Goal: Task Accomplishment & Management: Use online tool/utility

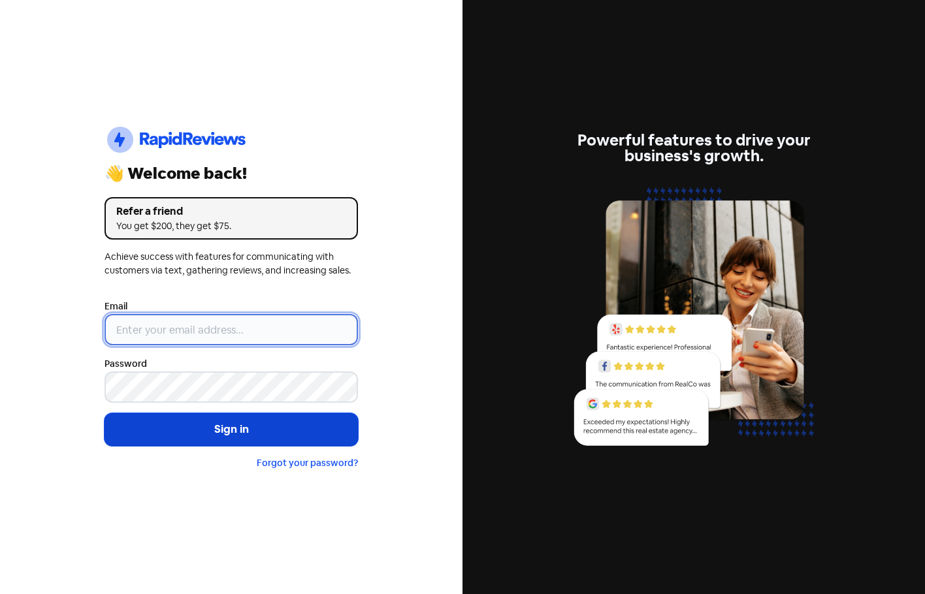
type input "[EMAIL_ADDRESS][DOMAIN_NAME]"
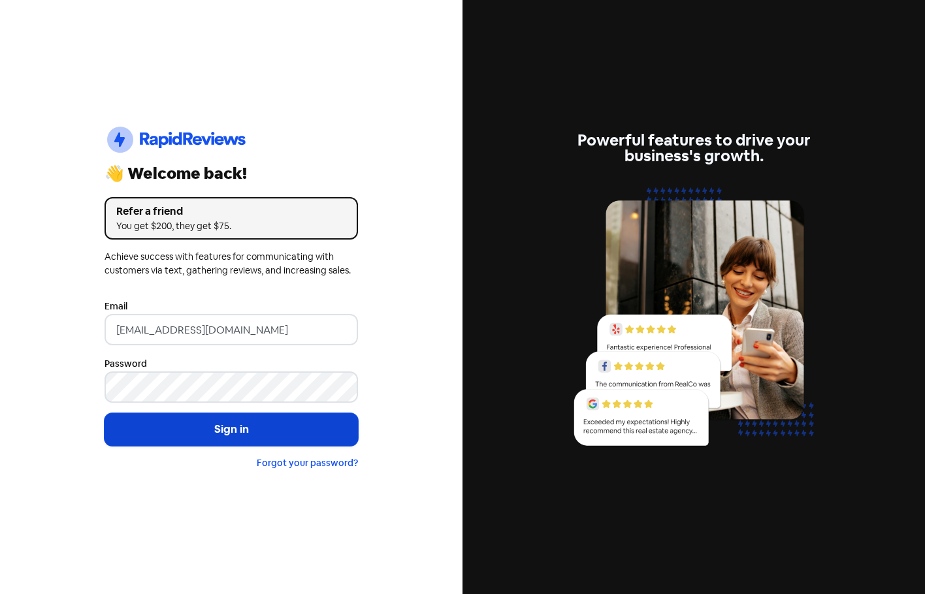
click at [185, 430] on button "Sign in" at bounding box center [230, 429] width 253 height 33
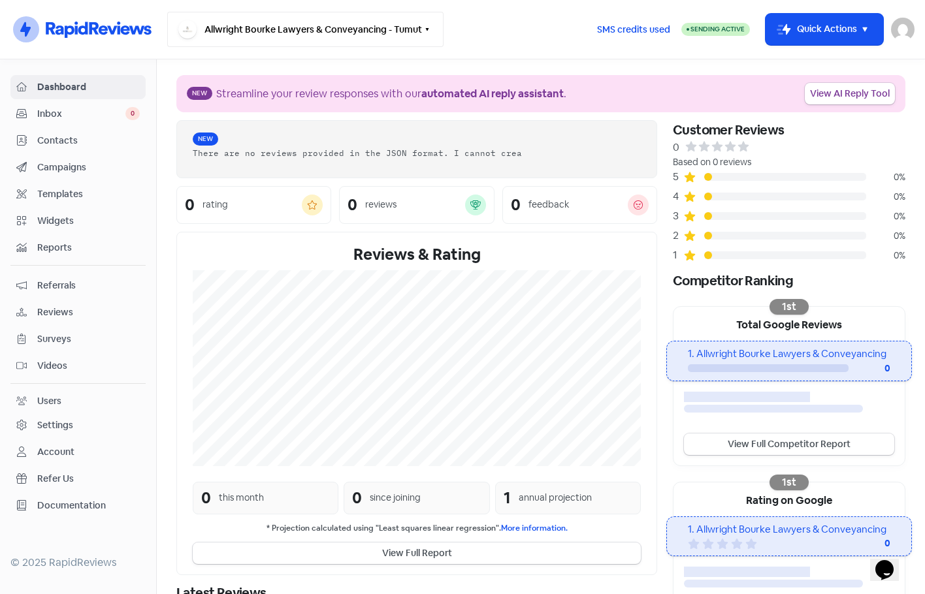
click at [368, 35] on button "Allwright Bourke Lawyers & Conveyancing - Tumut" at bounding box center [305, 29] width 276 height 35
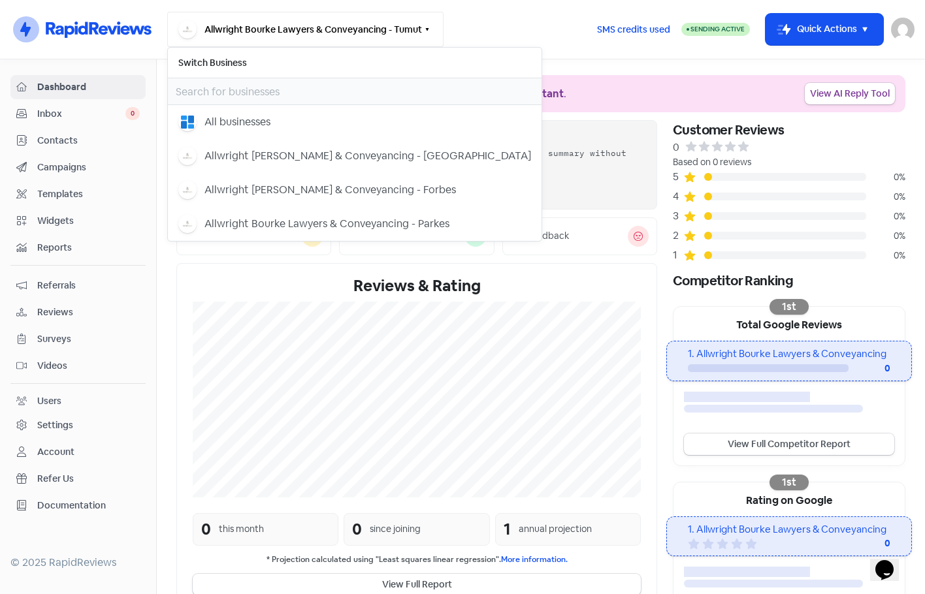
click at [381, 38] on button "Allwright Bourke Lawyers & Conveyancing - Tumut" at bounding box center [305, 29] width 276 height 35
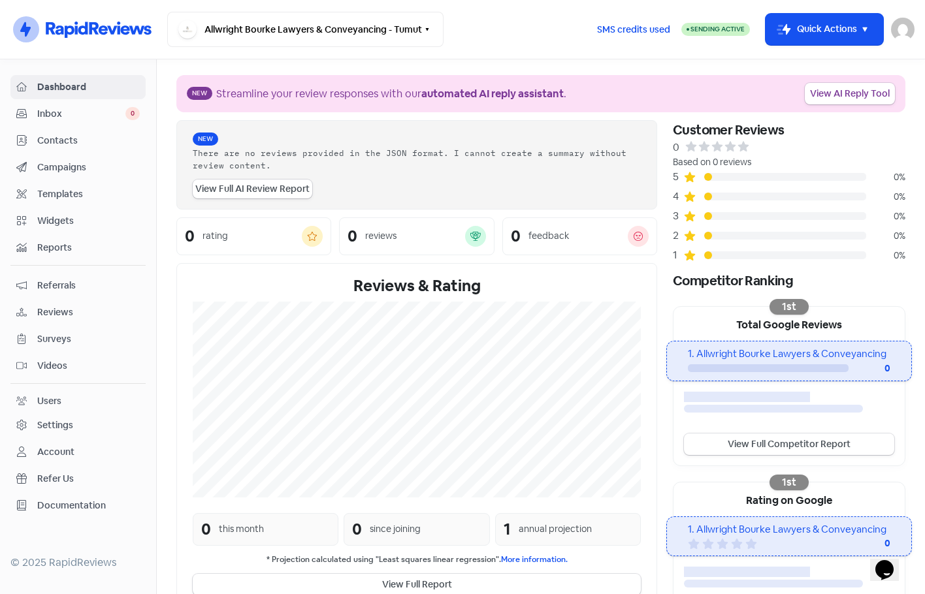
click at [381, 49] on nav "Icon For Thunder-circle Allwright Bourke Lawyers & Conveyancing - Tumut Switch …" at bounding box center [462, 29] width 925 height 59
click at [379, 40] on button "Allwright Bourke Lawyers & Conveyancing - Tumut" at bounding box center [305, 29] width 276 height 35
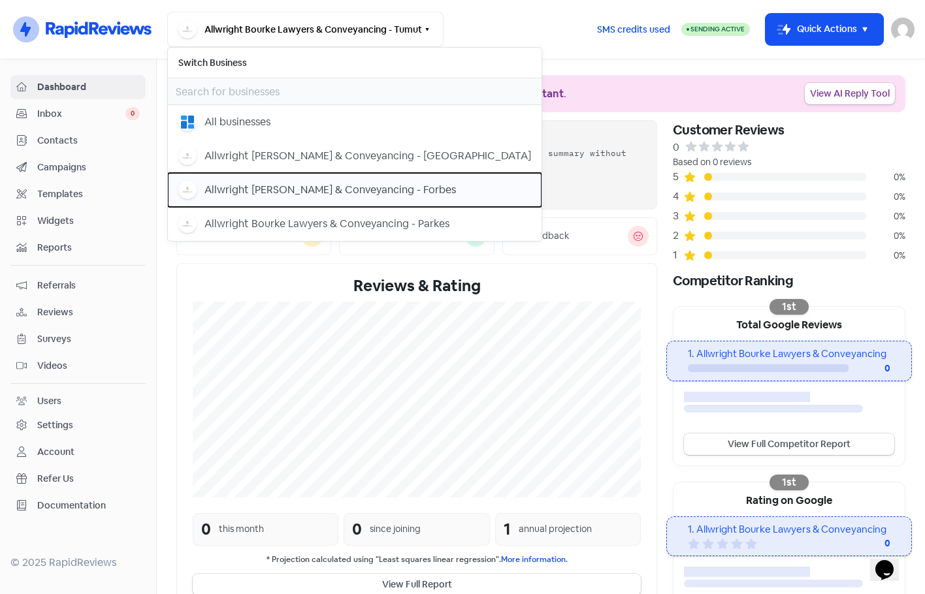
click at [379, 187] on div "Allwright [PERSON_NAME] & Conveyancing - Forbes" at bounding box center [329, 190] width 251 height 16
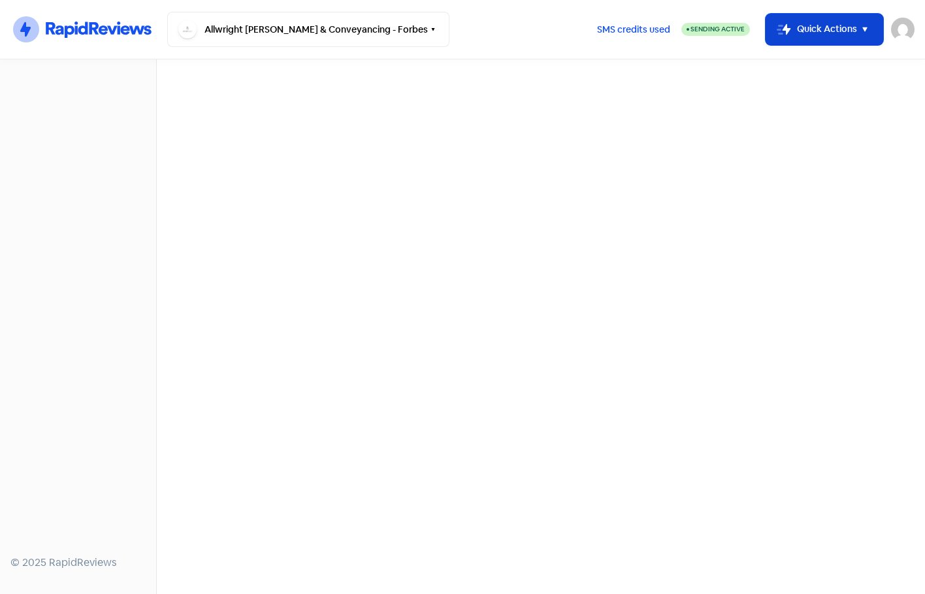
click at [814, 29] on button "Icon For Thunder-move Quick Actions" at bounding box center [824, 29] width 118 height 31
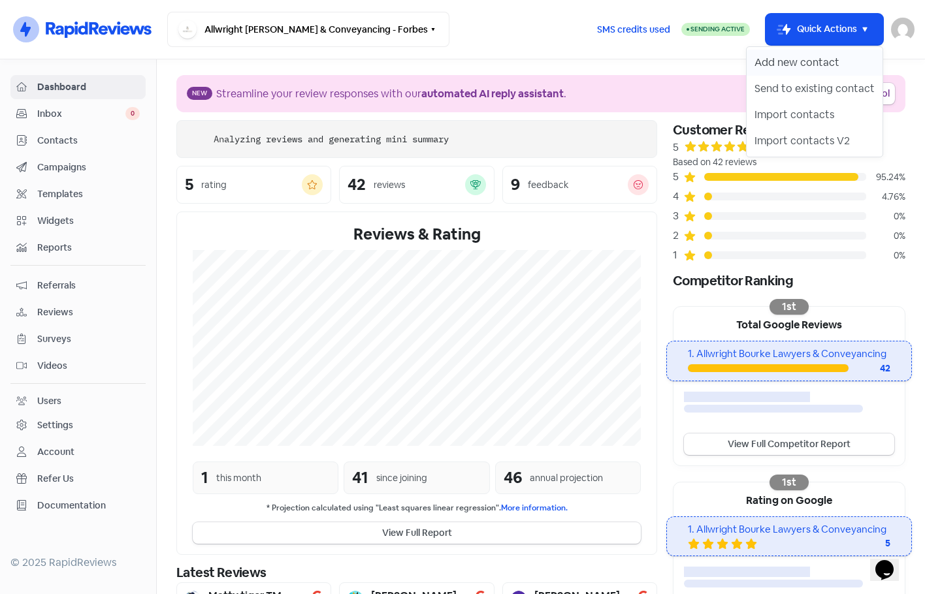
click at [773, 63] on button "Add new contact" at bounding box center [814, 63] width 136 height 26
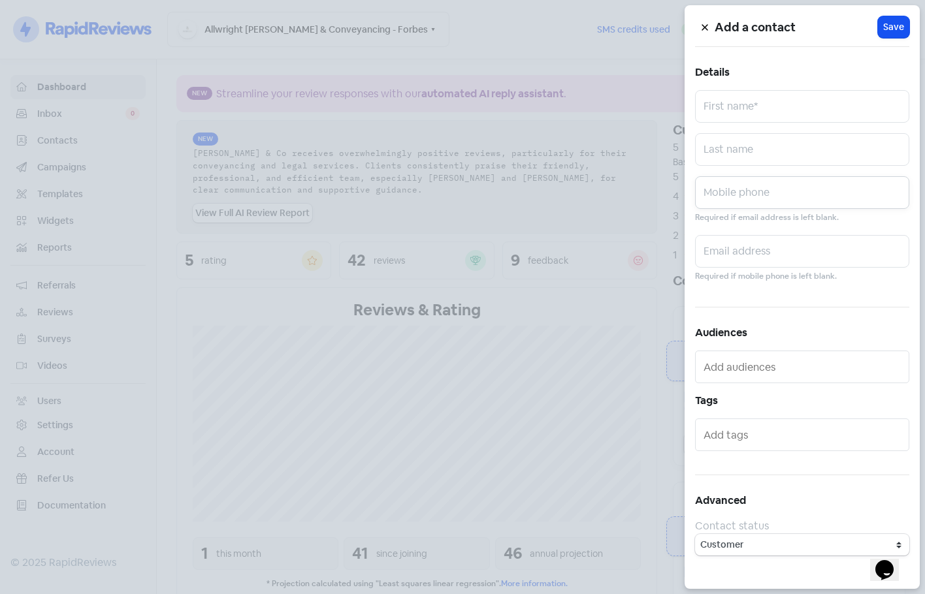
click at [765, 195] on input "text" at bounding box center [802, 192] width 214 height 33
paste input "0428 386 063"
type input "0428 386 063"
click at [747, 162] on input "text" at bounding box center [802, 149] width 214 height 33
paste input "[PERSON_NAME]"
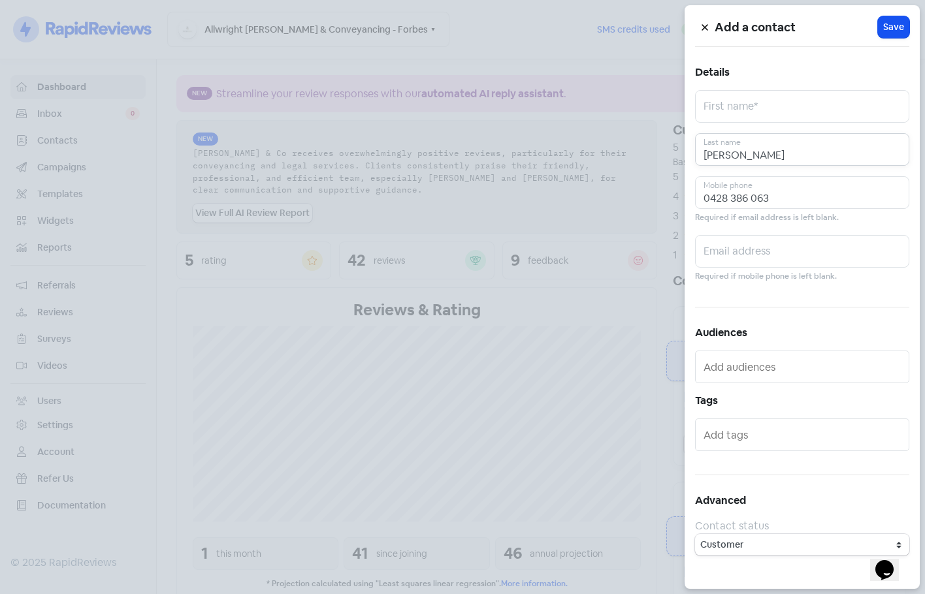
type input "[PERSON_NAME]"
click at [801, 107] on input "text" at bounding box center [802, 106] width 214 height 33
paste input "[PERSON_NAME]"
type input "[PERSON_NAME]"
click at [877, 33] on h5 "Add a contact" at bounding box center [795, 28] width 163 height 20
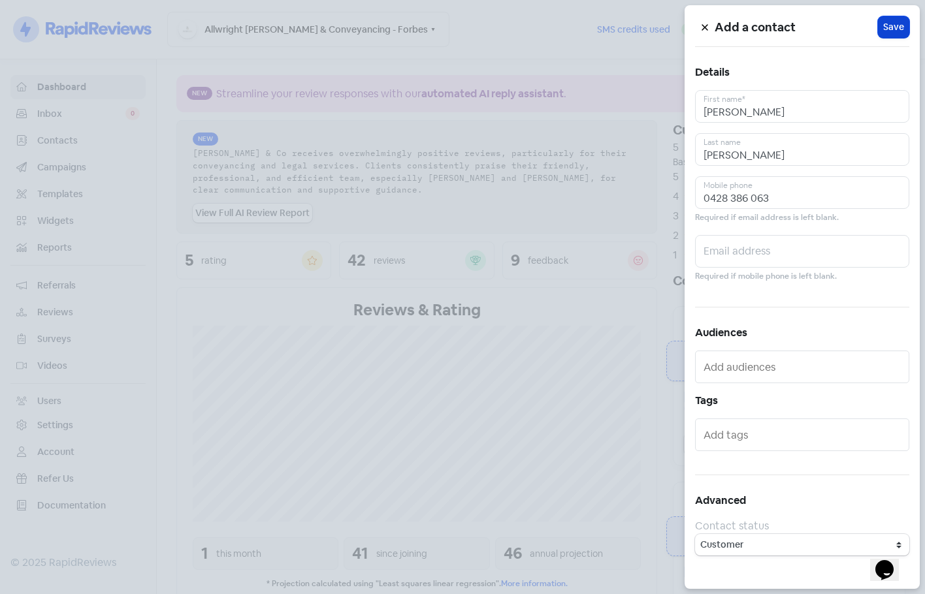
click at [886, 31] on span "Save" at bounding box center [893, 27] width 21 height 14
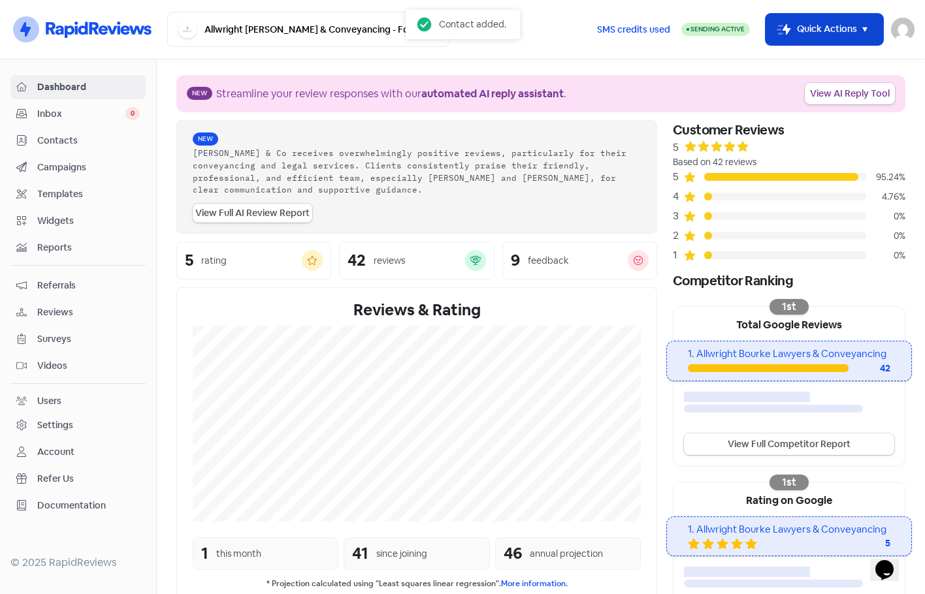
click at [795, 24] on button "Icon For Thunder-move Quick Actions" at bounding box center [824, 29] width 118 height 31
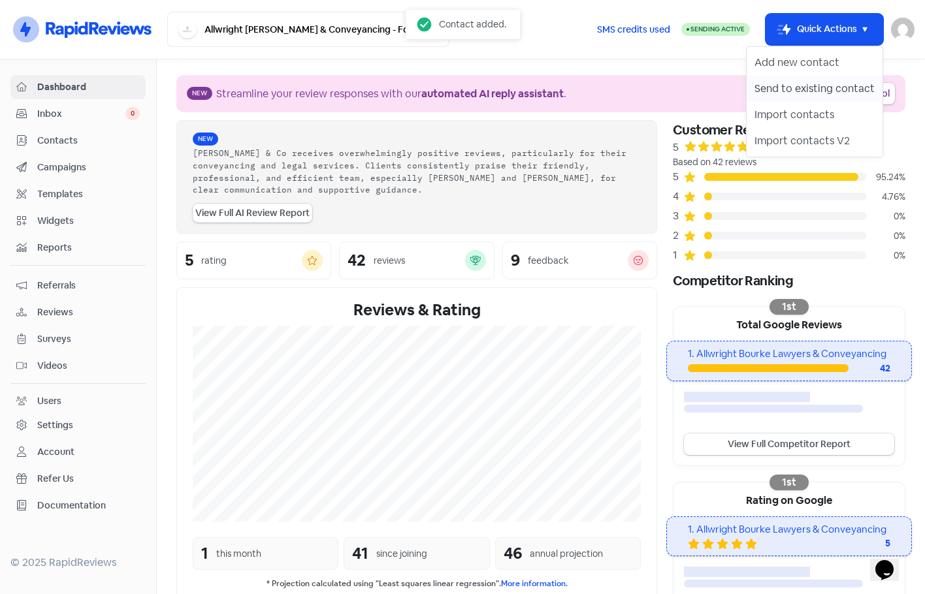
click at [792, 82] on button "Send to existing contact" at bounding box center [814, 89] width 136 height 26
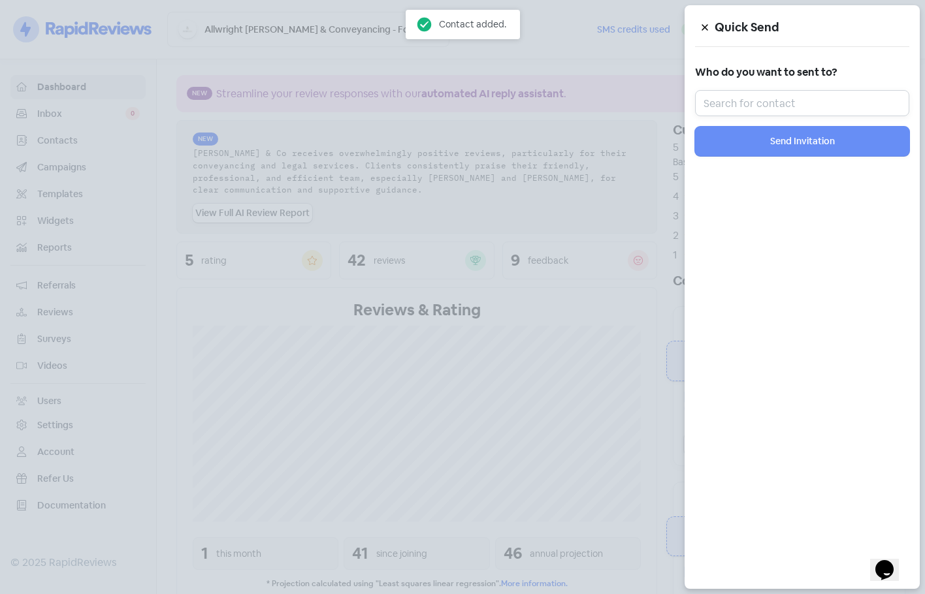
click at [804, 91] on input "text" at bounding box center [802, 103] width 214 height 26
paste input "[PERSON_NAME]"
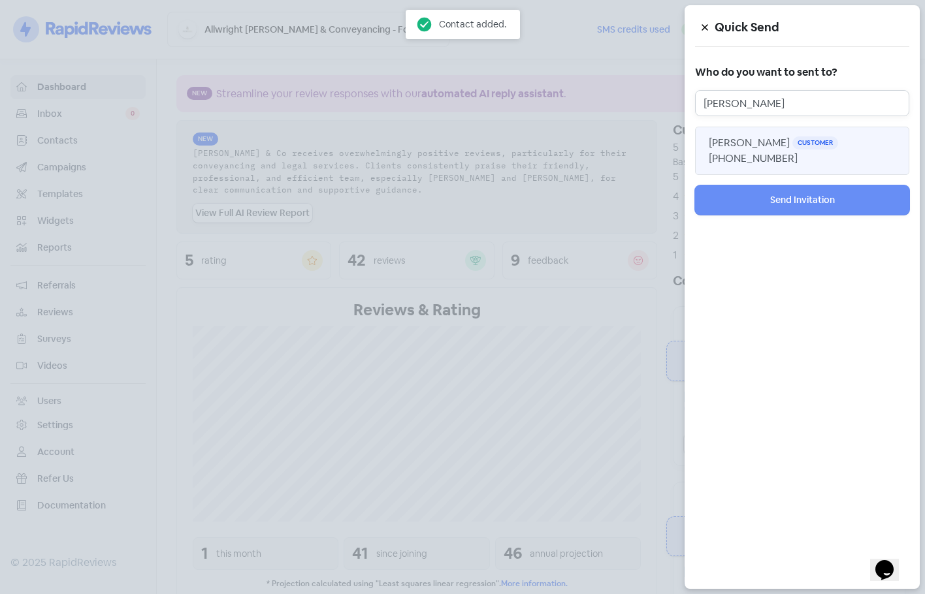
type input "[PERSON_NAME]"
click at [780, 137] on span "[PERSON_NAME]" at bounding box center [749, 143] width 81 height 14
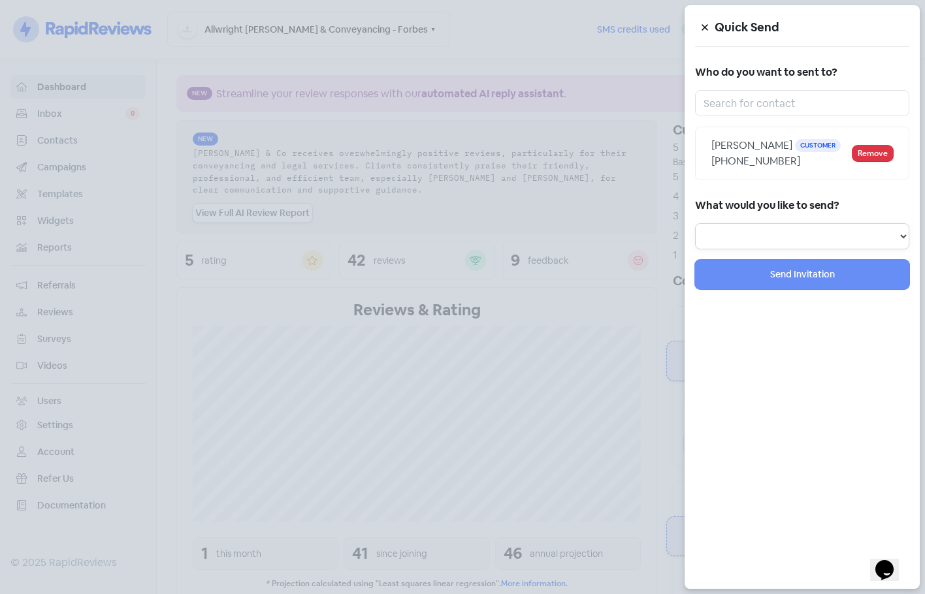
click at [754, 249] on select "Review Invitation Referral Invitation Survey Invitation Video Invitation" at bounding box center [802, 236] width 214 height 26
select select "review"
click at [695, 239] on select "Review Invitation Referral Invitation Survey Invitation Video Invitation" at bounding box center [802, 236] width 214 height 26
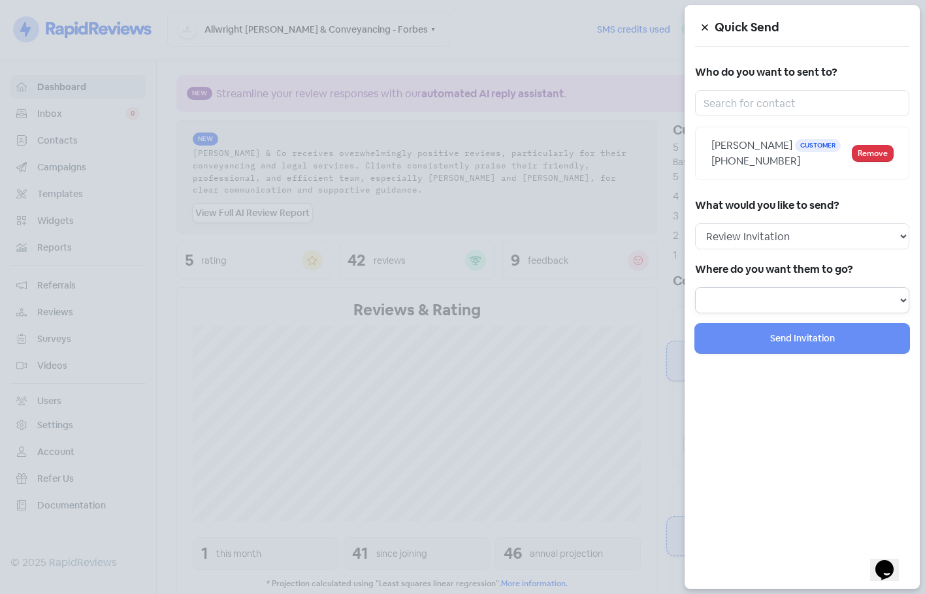
drag, startPoint x: 763, startPoint y: 313, endPoint x: 773, endPoint y: 310, distance: 10.3
click at [763, 313] on select at bounding box center [802, 300] width 214 height 26
select select "292"
click at [695, 303] on select "Review form: Client review campaign - review form Review form: Professionals re…" at bounding box center [802, 300] width 214 height 26
select select
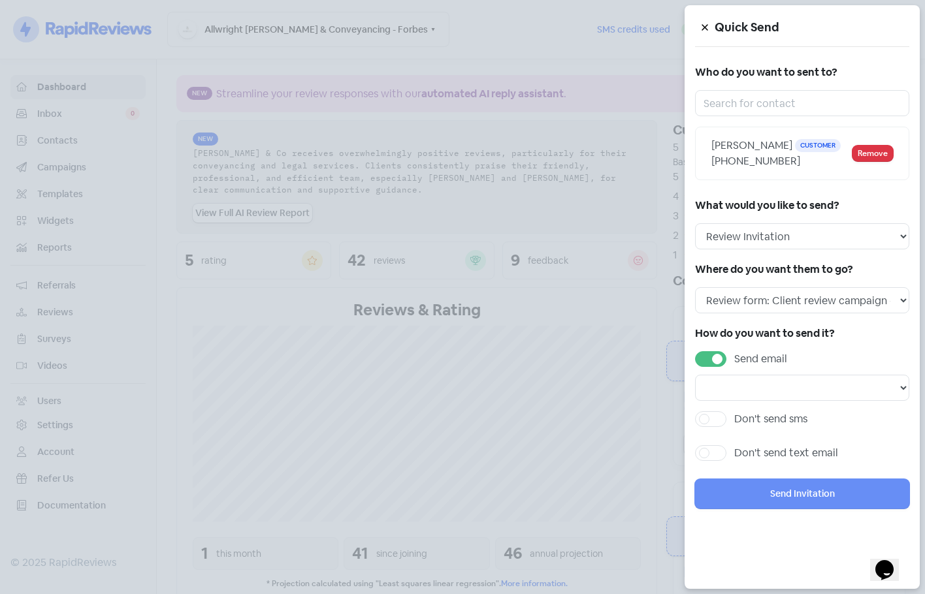
click at [734, 367] on label "Send email" at bounding box center [760, 359] width 53 height 16
click at [734, 360] on input "Send email" at bounding box center [738, 355] width 8 height 8
checkbox input "false"
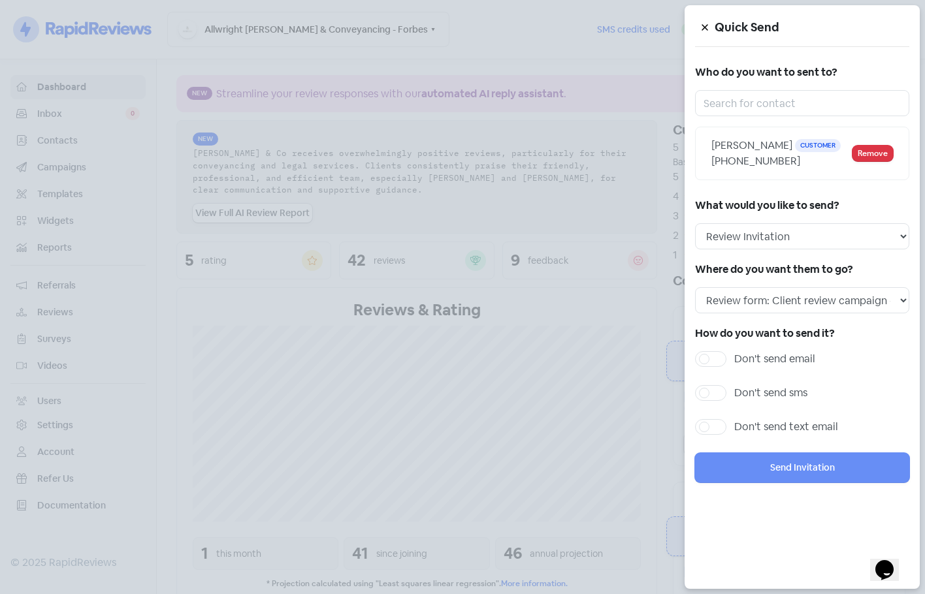
click at [718, 398] on div "How do you want to send it? Don't send email Don't send sms Don't send text ema…" at bounding box center [802, 383] width 214 height 119
click at [734, 401] on label "Don't send sms" at bounding box center [770, 393] width 73 height 16
click at [734, 394] on input "Don't send sms" at bounding box center [738, 389] width 8 height 8
checkbox input "true"
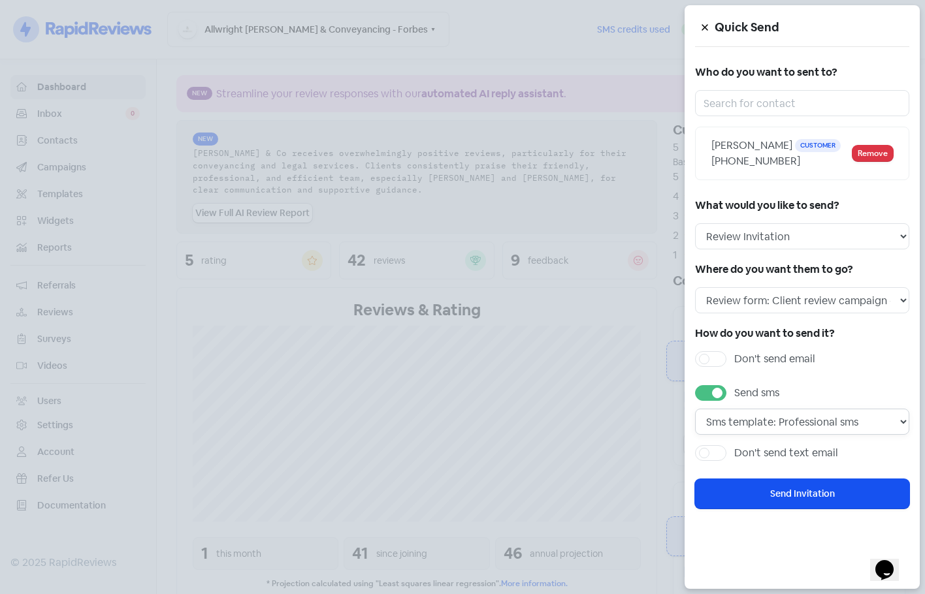
click at [777, 435] on select "Sms template: Professional sms Sms template: First sms" at bounding box center [802, 422] width 214 height 26
select select "436"
click at [695, 425] on select "Sms template: Professional sms Sms template: First sms" at bounding box center [802, 422] width 214 height 26
click at [811, 500] on button "Send Invitation" at bounding box center [802, 493] width 214 height 29
